Goal: Information Seeking & Learning: Learn about a topic

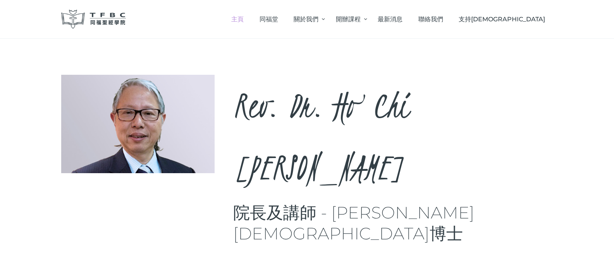
click at [252, 23] on link "主頁" at bounding box center [237, 19] width 28 height 23
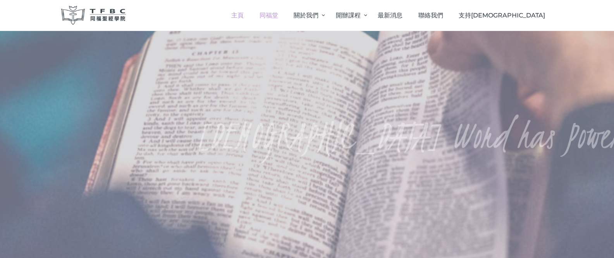
click at [278, 17] on span "同福堂" at bounding box center [268, 15] width 19 height 7
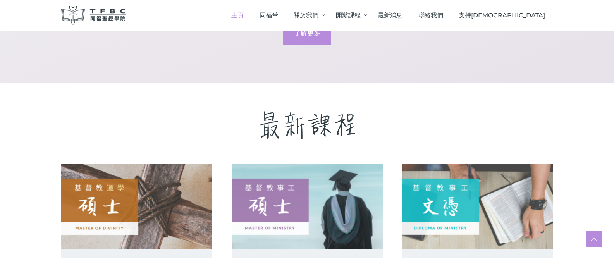
scroll to position [1088, 0]
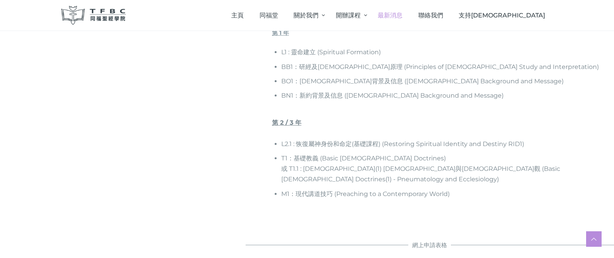
scroll to position [473, 0]
